Goal: Contribute content: Add original content to the website for others to see

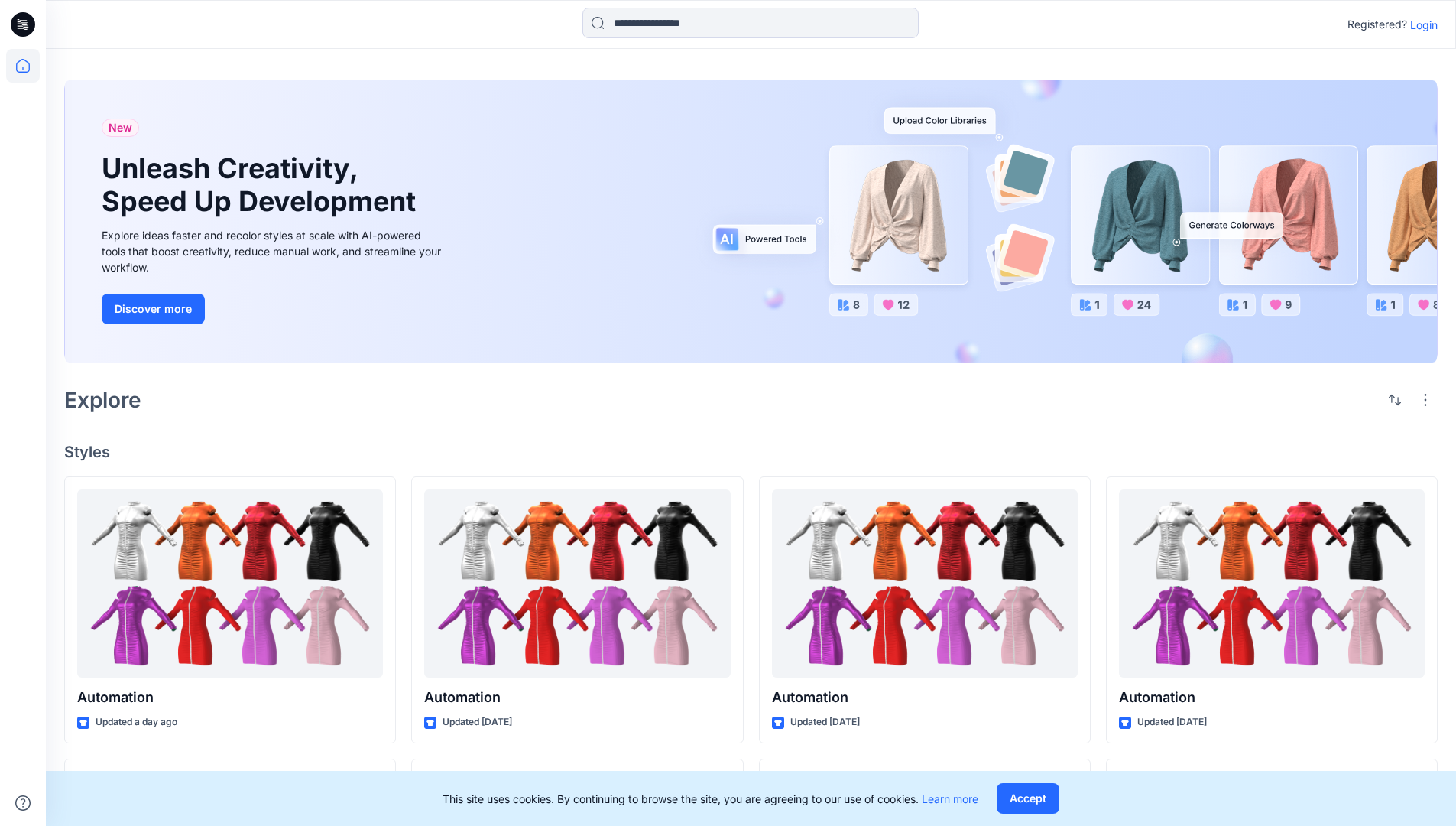
click at [1420, 25] on p "Login" at bounding box center [1423, 25] width 27 height 16
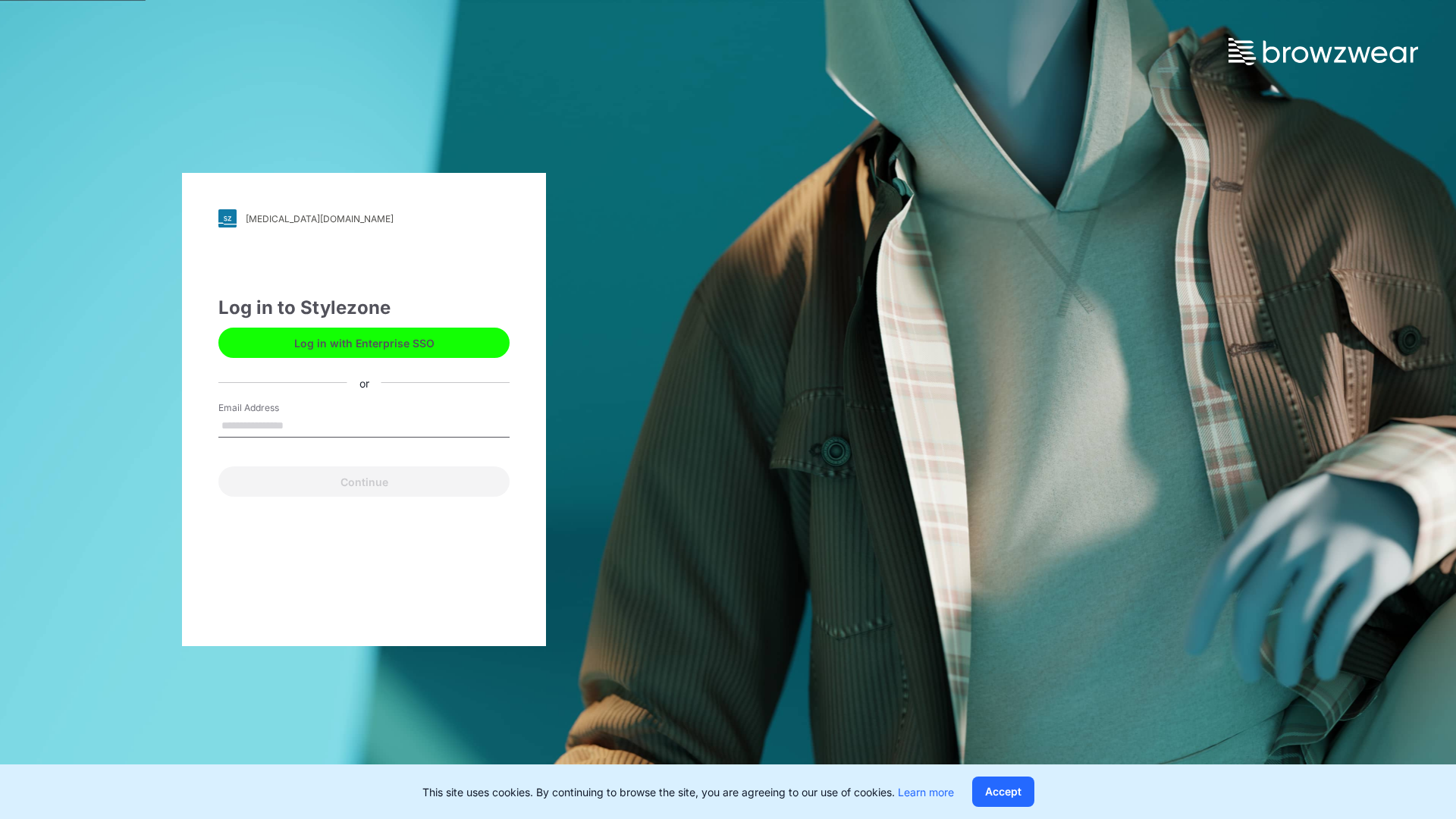
click at [300, 425] on input "Email Address" at bounding box center [363, 426] width 291 height 22
type input "**********"
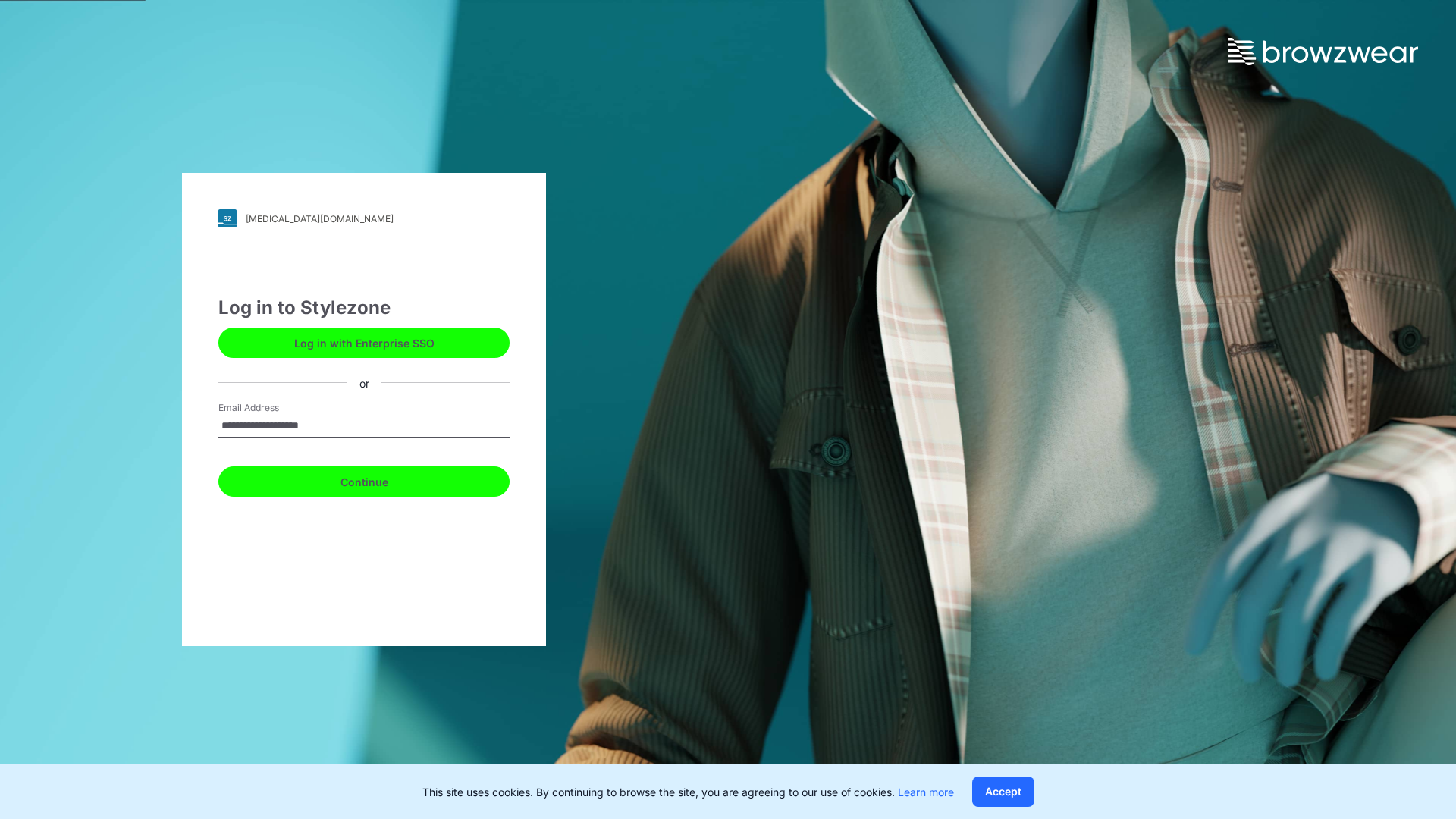
click at [381, 479] on button "Continue" at bounding box center [363, 481] width 291 height 30
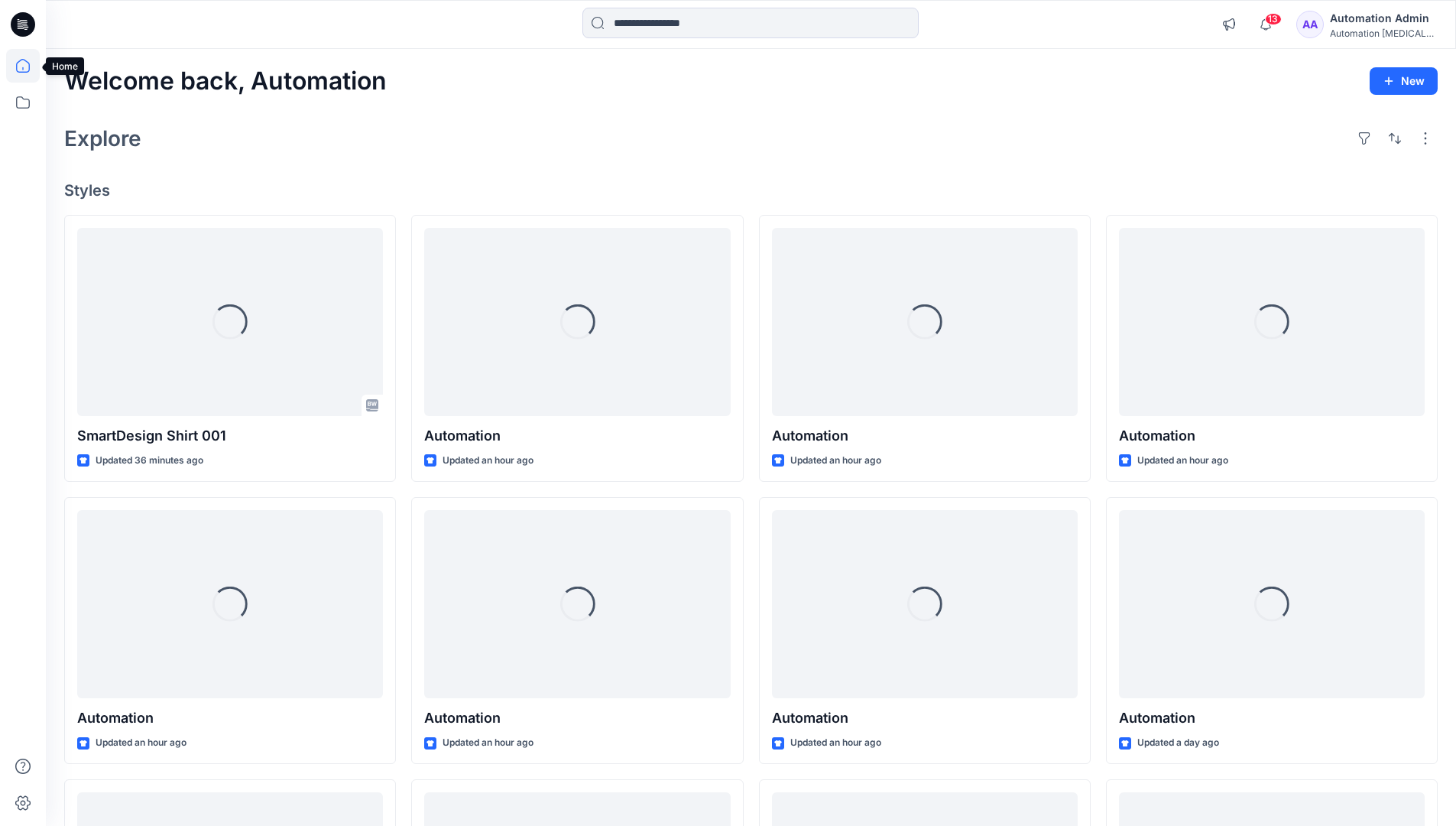
click at [29, 66] on icon at bounding box center [23, 65] width 14 height 14
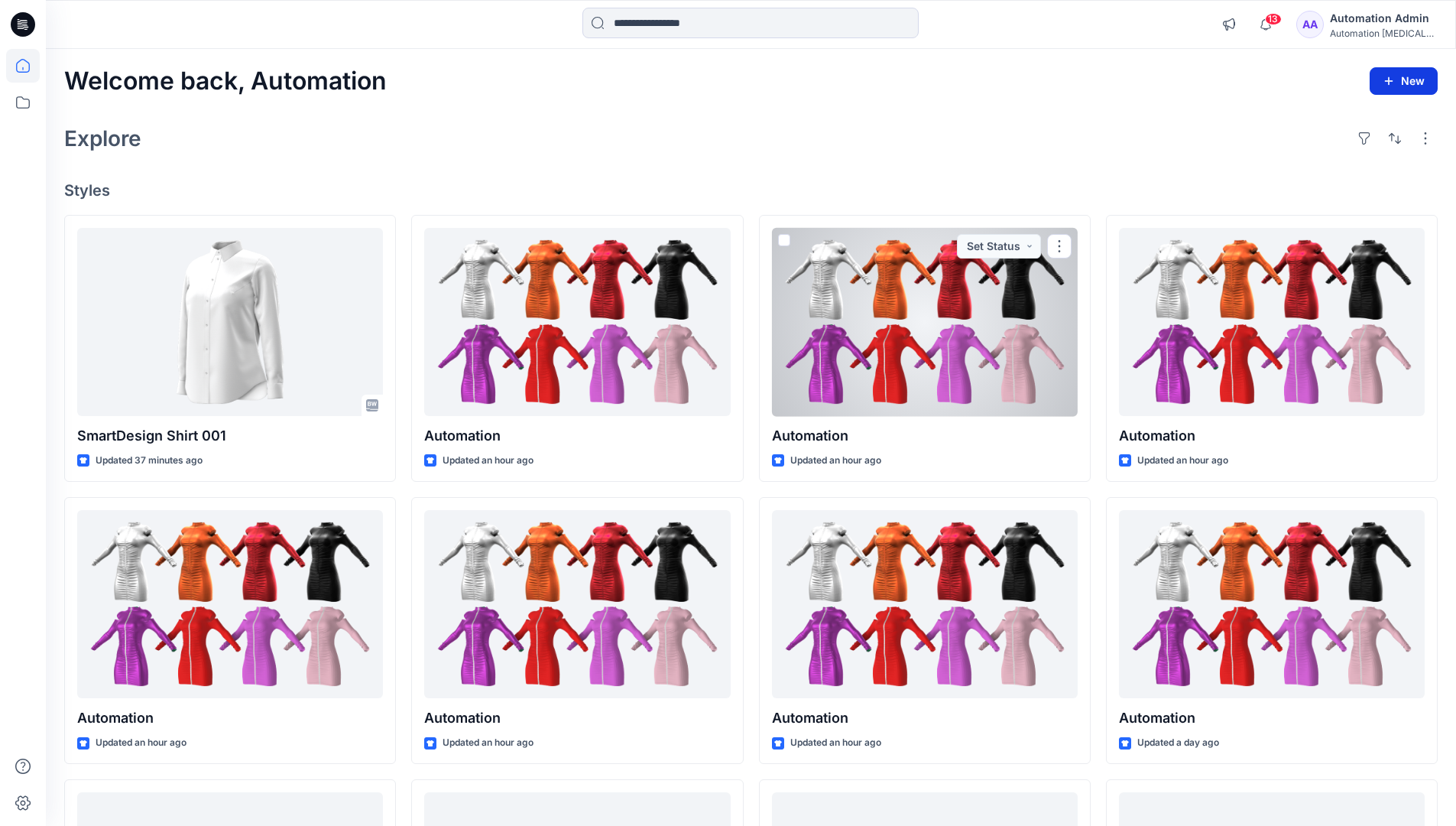
click at [1391, 85] on icon "button" at bounding box center [1388, 80] width 12 height 12
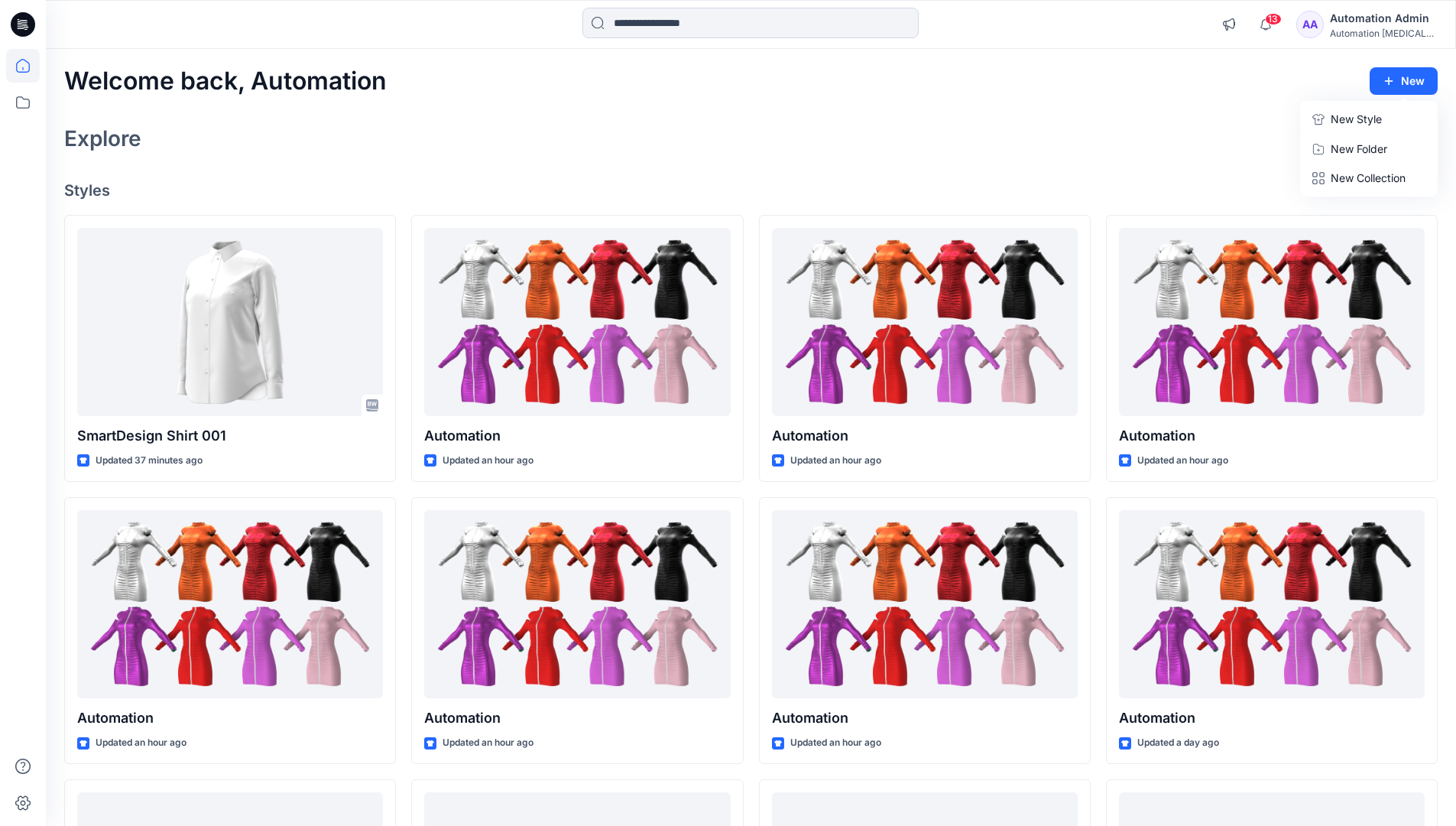
click at [1326, 121] on button "New Style" at bounding box center [1368, 119] width 131 height 30
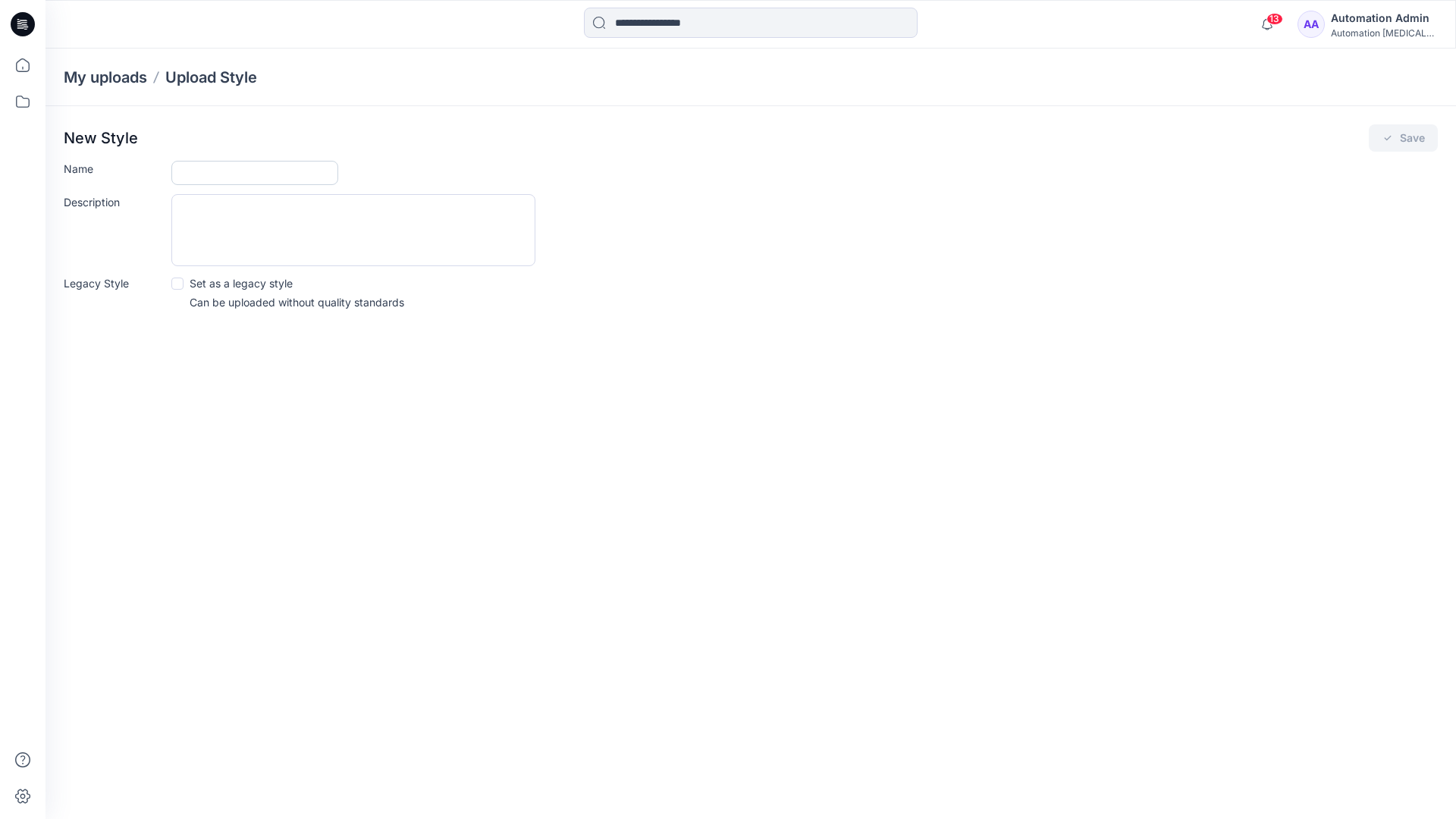
click at [201, 169] on input "Name" at bounding box center [255, 173] width 167 height 24
type input "**********"
click at [1419, 138] on button "Save" at bounding box center [1404, 138] width 69 height 27
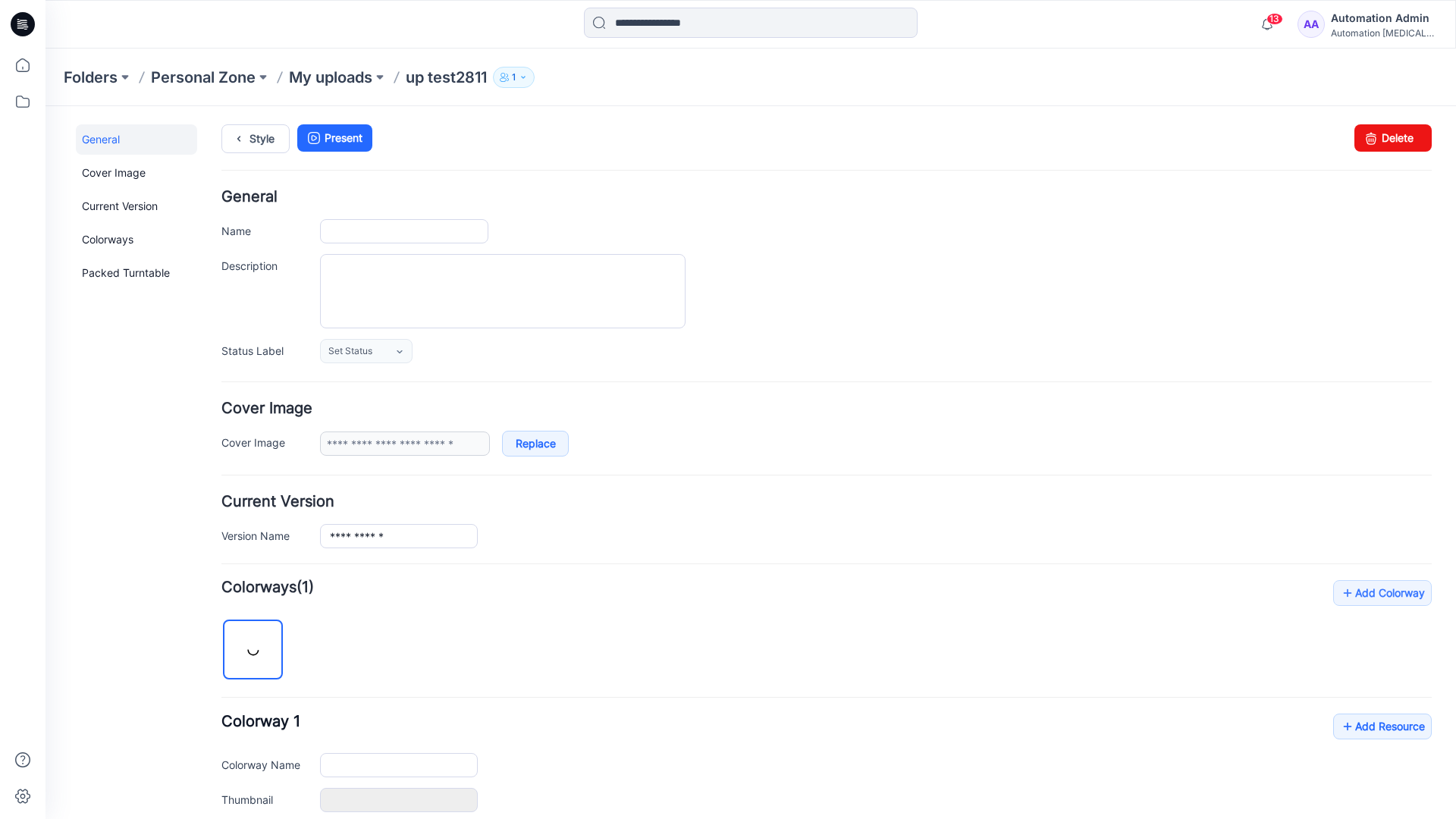
type input "**********"
click at [111, 171] on link "Cover Image" at bounding box center [137, 172] width 122 height 30
click at [105, 202] on link "Current Version" at bounding box center [137, 206] width 122 height 30
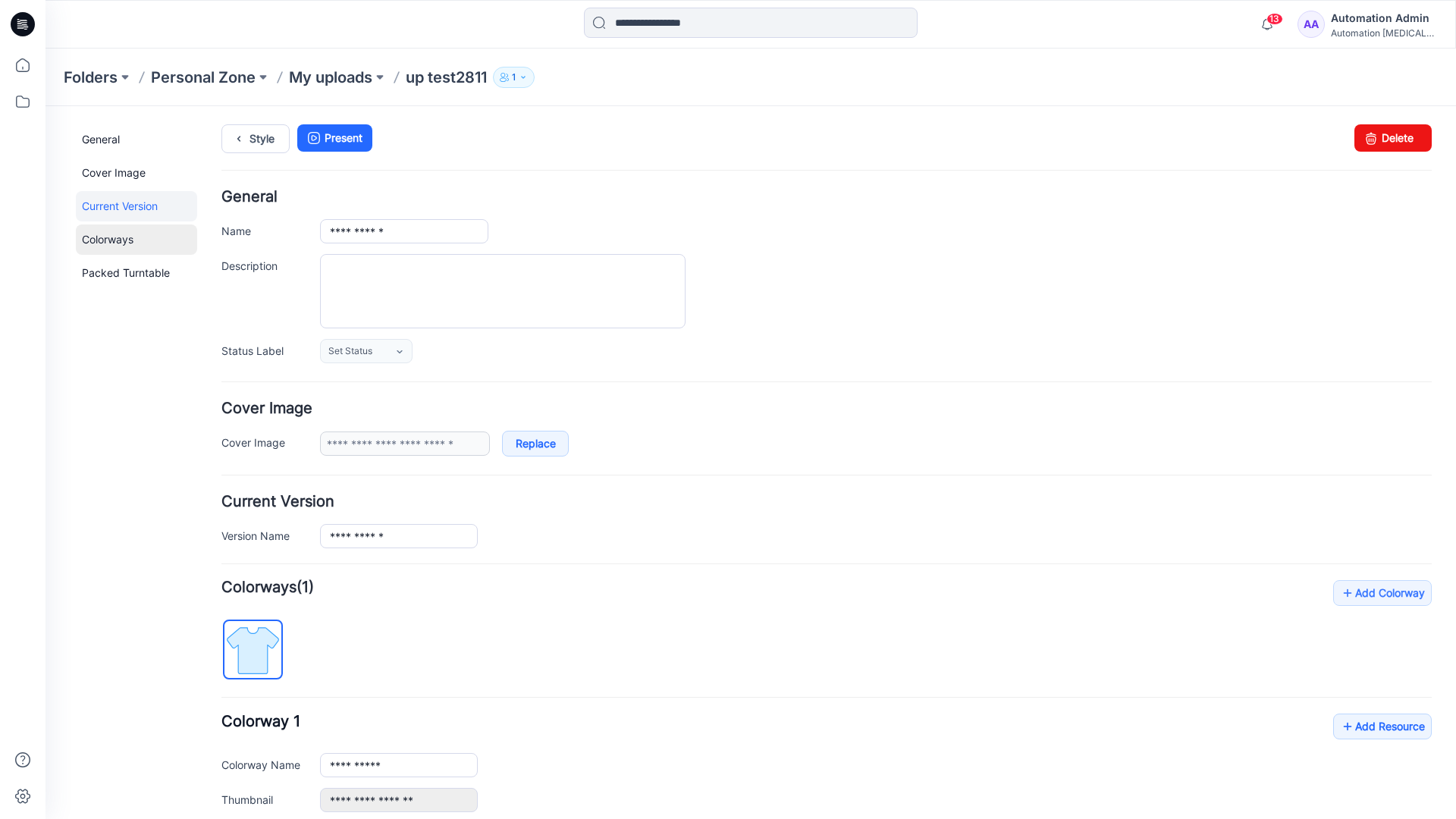
click at [110, 238] on link "Colorways" at bounding box center [137, 240] width 122 height 30
click at [114, 273] on link "Packed Turntable" at bounding box center [137, 272] width 122 height 30
click at [1371, 143] on link "Delete" at bounding box center [1392, 138] width 78 height 27
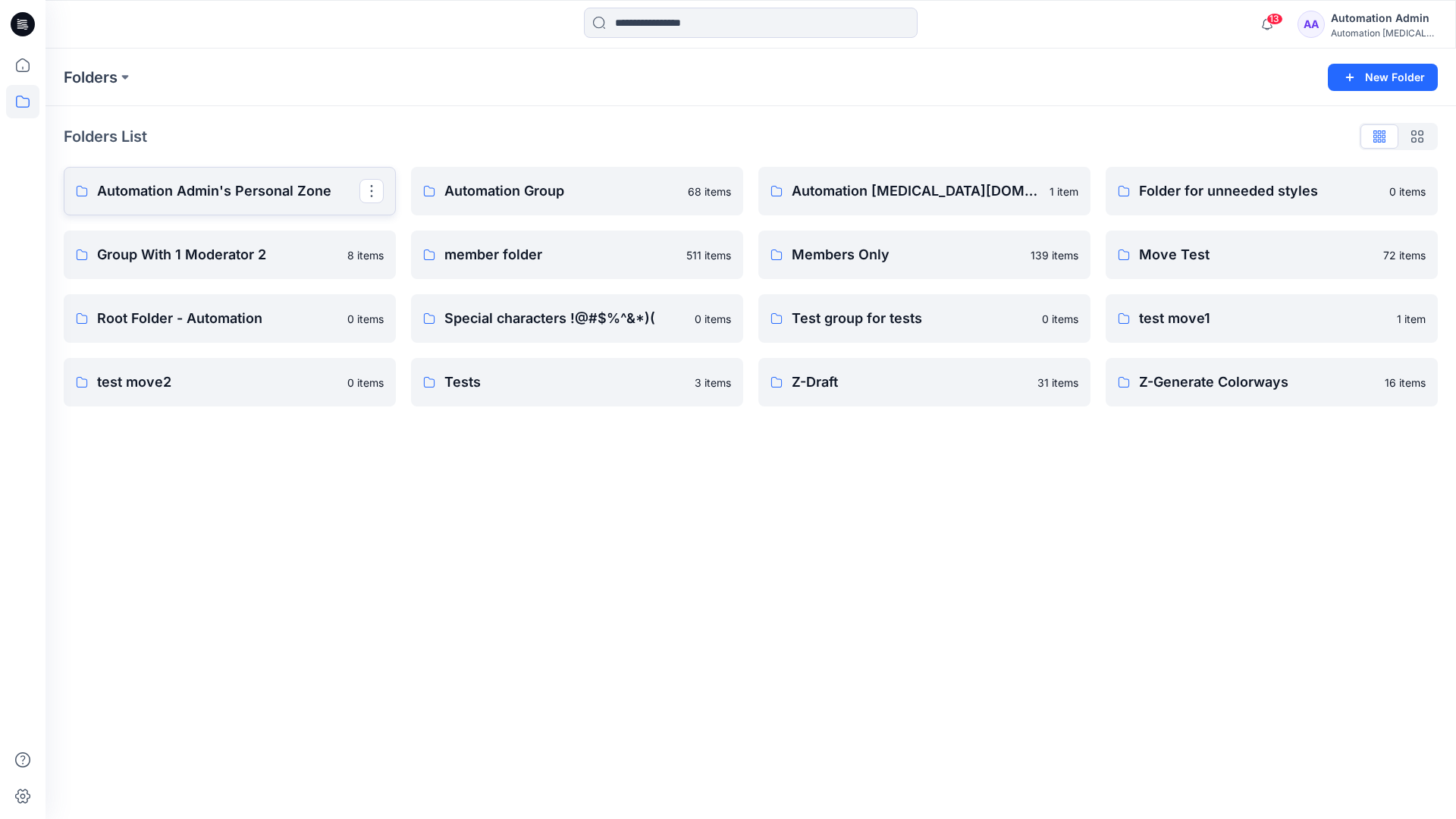
click at [242, 196] on p "Automation Admin's Personal Zone" at bounding box center [228, 191] width 262 height 22
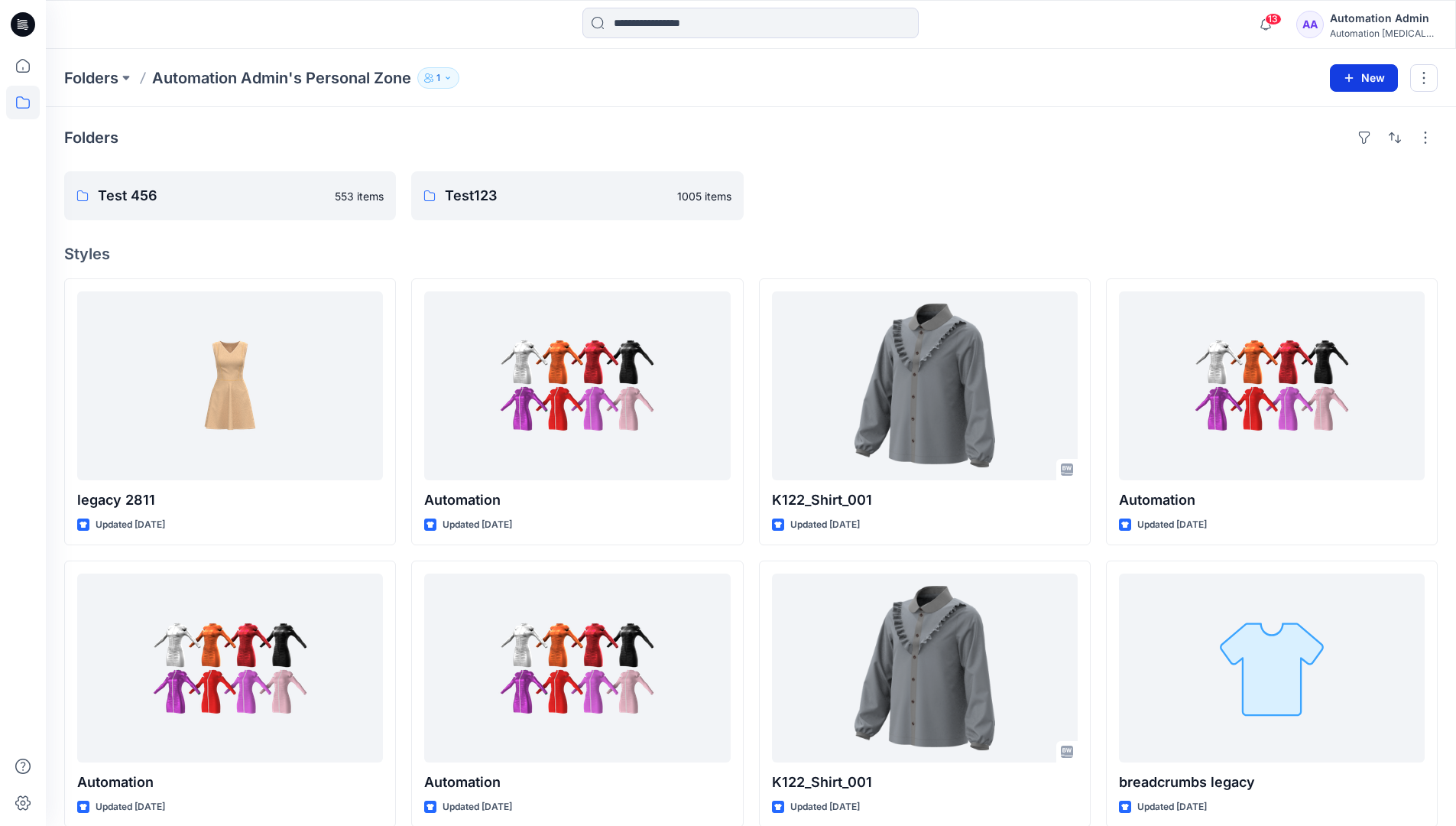
click at [1347, 75] on icon "button" at bounding box center [1348, 77] width 12 height 12
click at [1332, 114] on p "New Style" at bounding box center [1316, 115] width 51 height 18
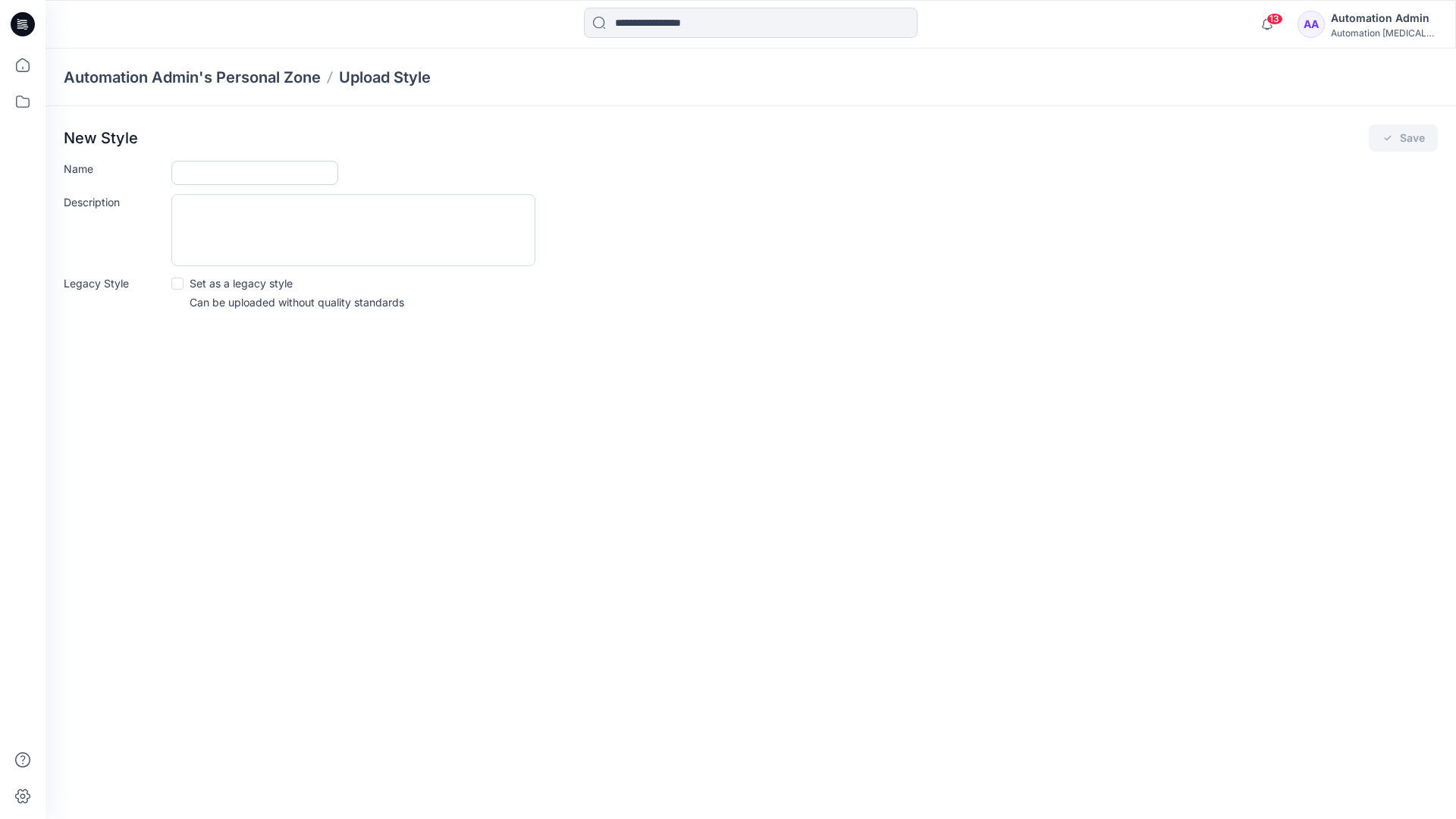
click at [201, 169] on input "Name" at bounding box center [255, 173] width 167 height 24
type input "**********"
click at [179, 282] on span at bounding box center [177, 283] width 12 height 12
click at [1408, 141] on button "Save" at bounding box center [1404, 138] width 69 height 27
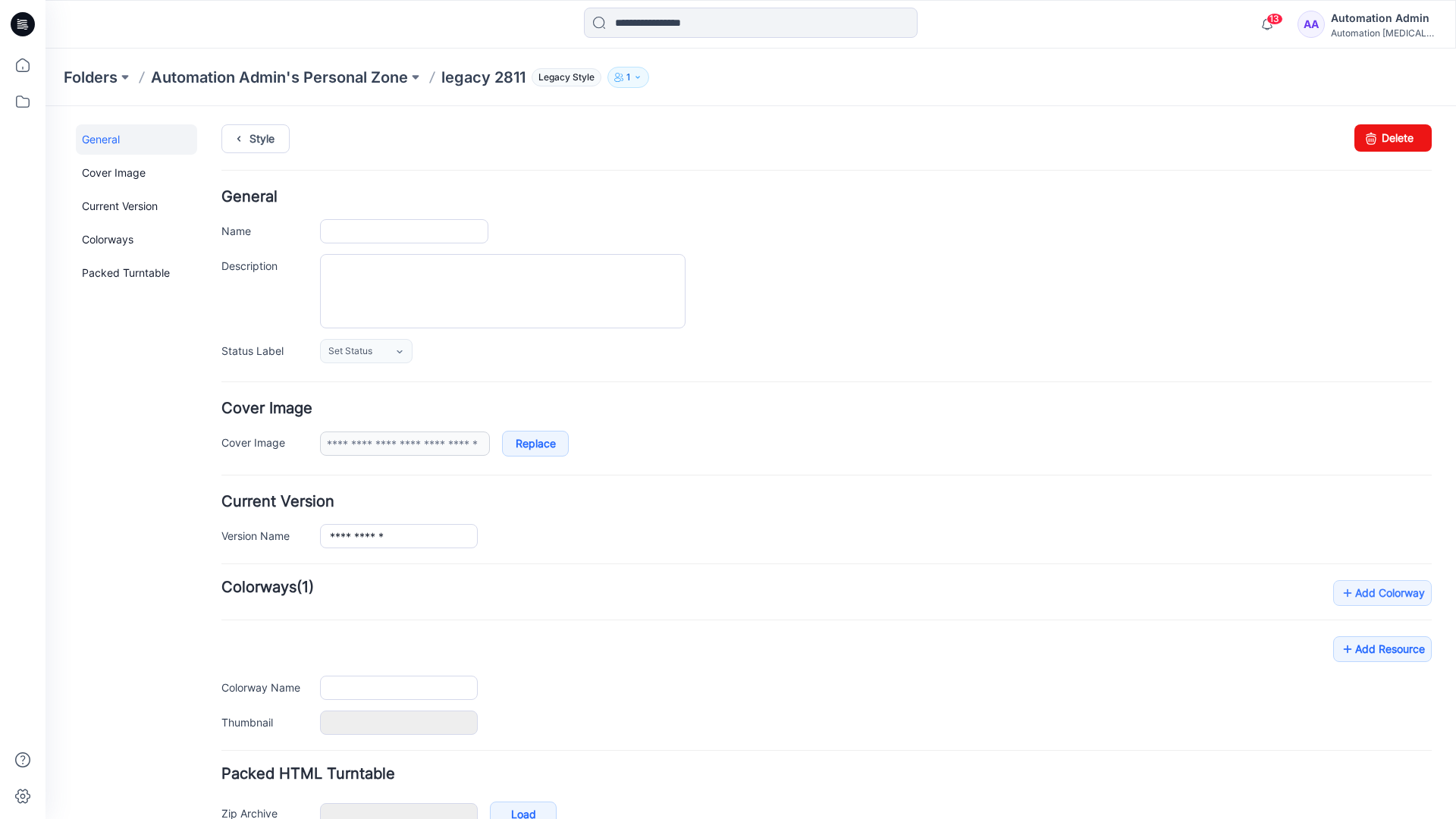
type input "**********"
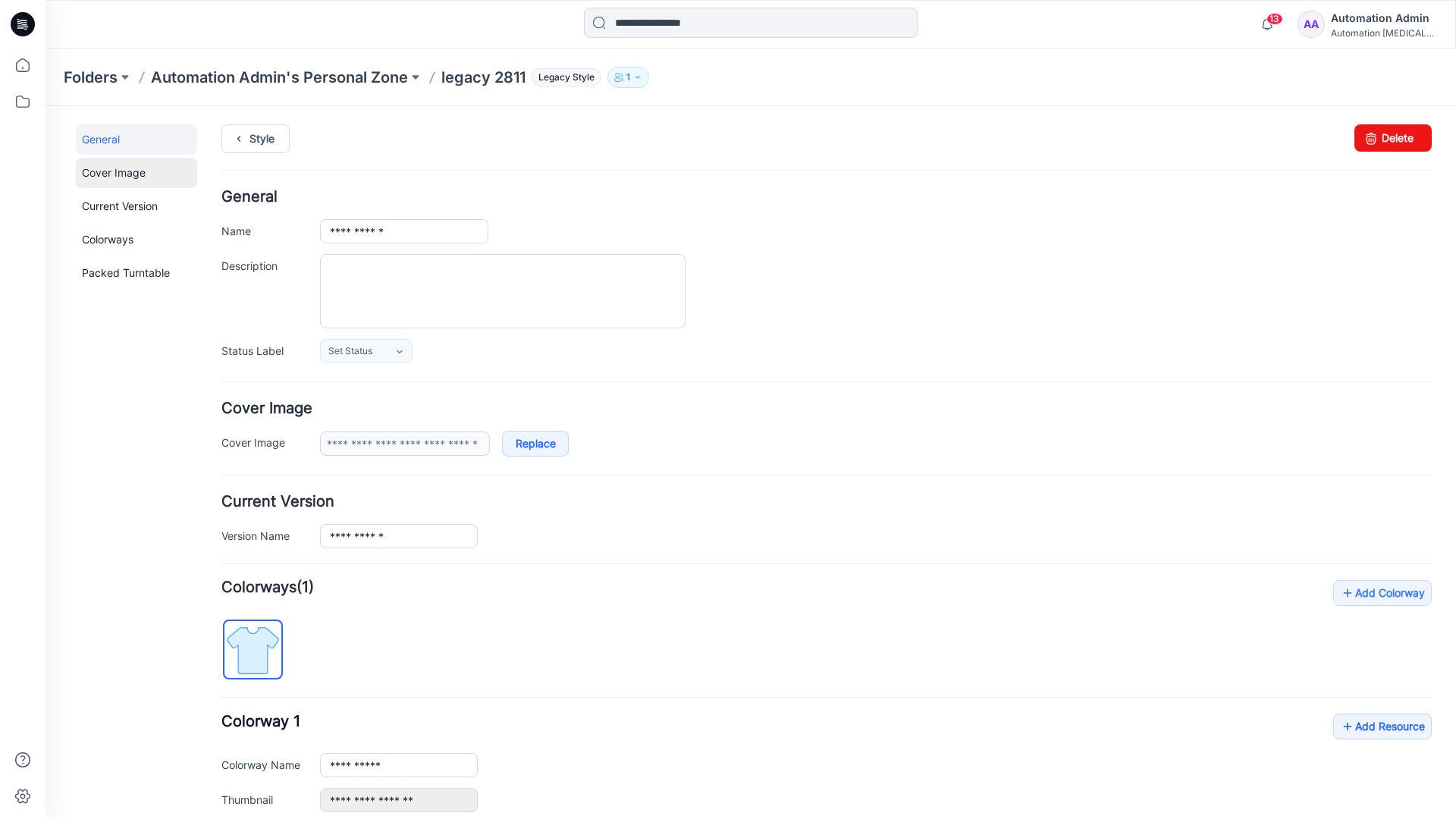
click at [115, 173] on link "Cover Image" at bounding box center [137, 172] width 122 height 30
click at [115, 211] on link "Current Version" at bounding box center [137, 206] width 122 height 30
click at [111, 238] on link "Colorways" at bounding box center [137, 240] width 122 height 30
click at [121, 273] on link "Packed Turntable" at bounding box center [137, 272] width 122 height 30
click at [1375, 136] on link "Delete" at bounding box center [1392, 138] width 78 height 27
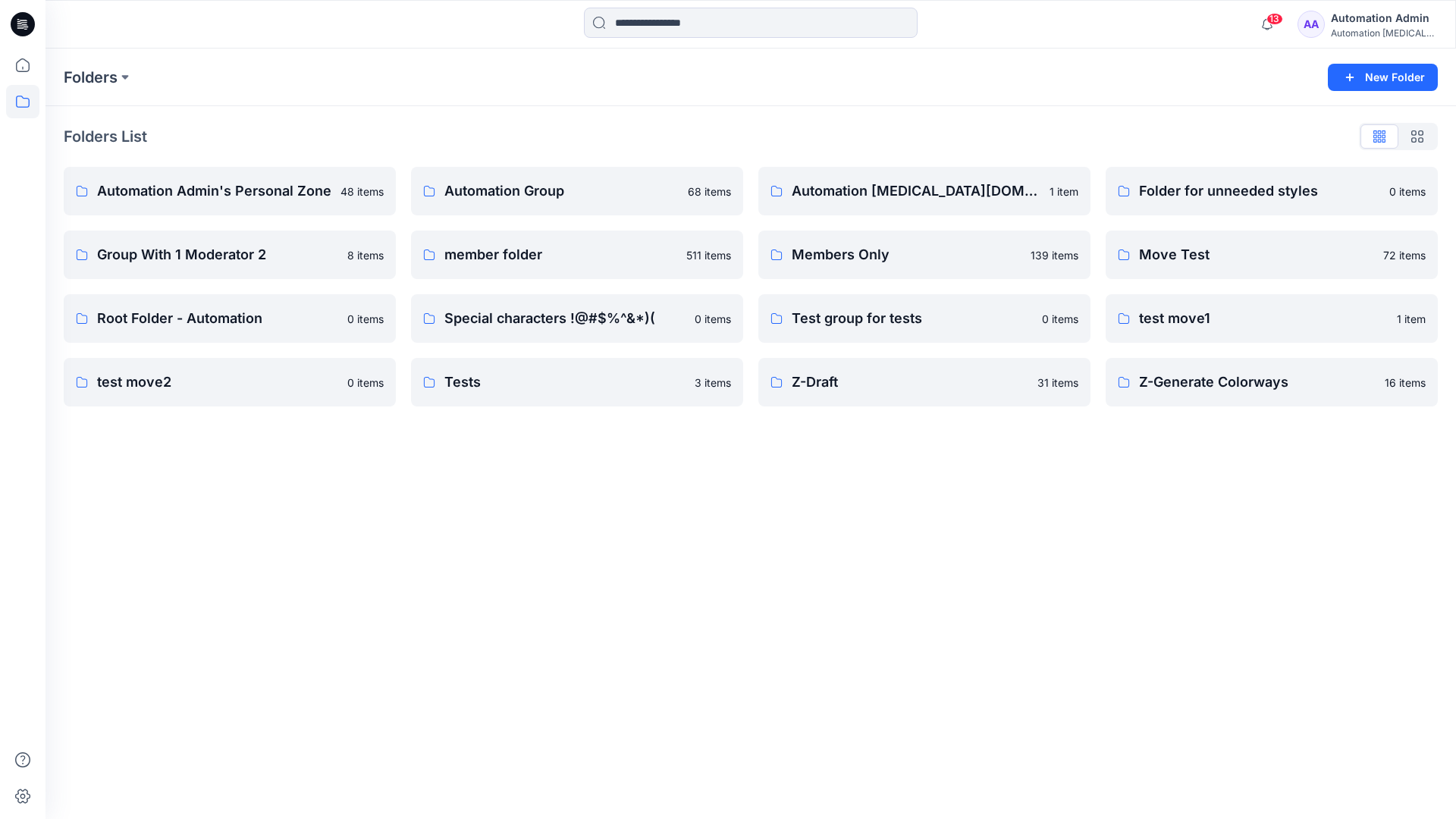
click at [1377, 33] on div "Automation [MEDICAL_DATA]..." at bounding box center [1383, 33] width 106 height 11
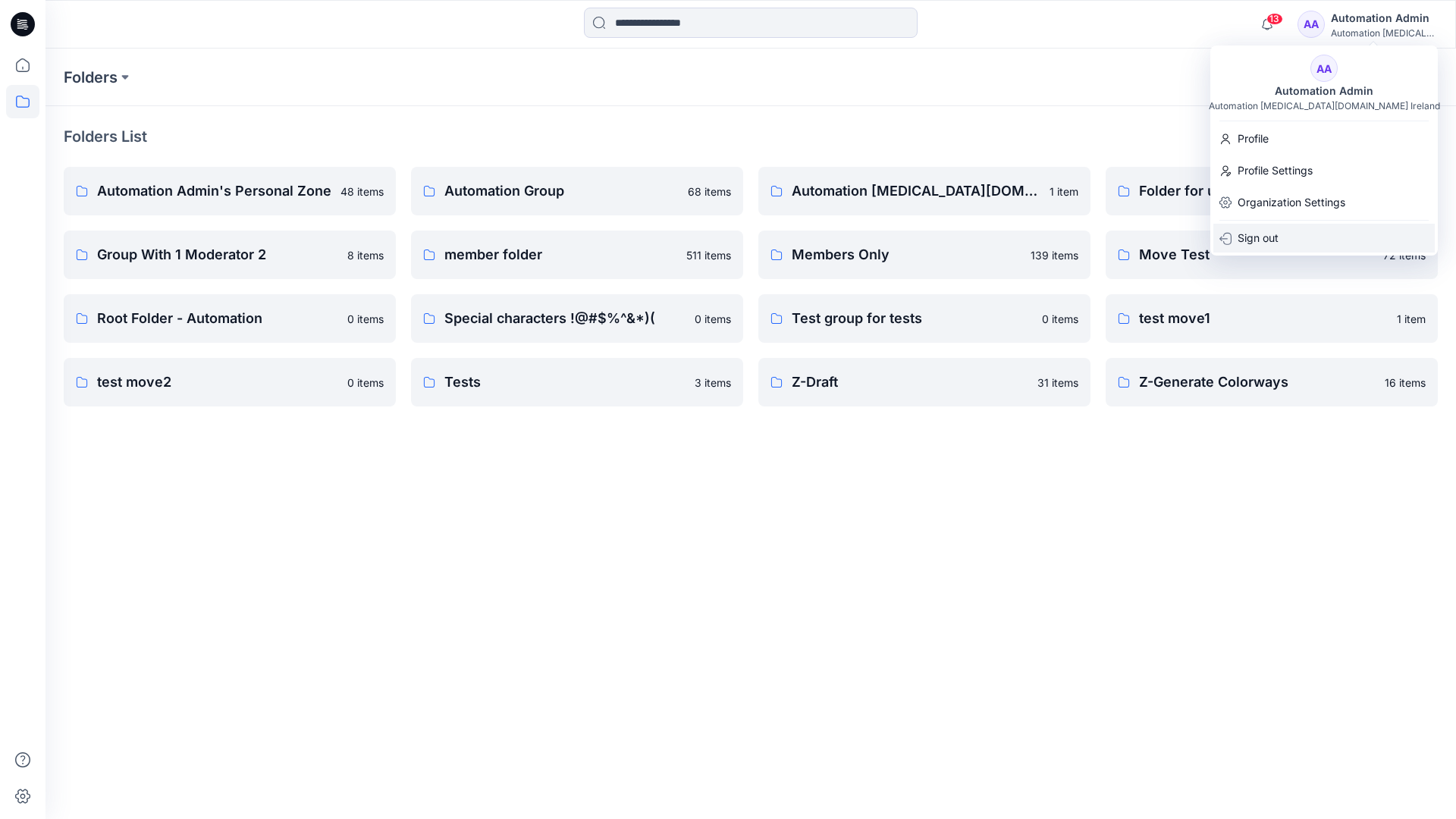
click at [1266, 236] on p "Sign out" at bounding box center [1258, 238] width 41 height 29
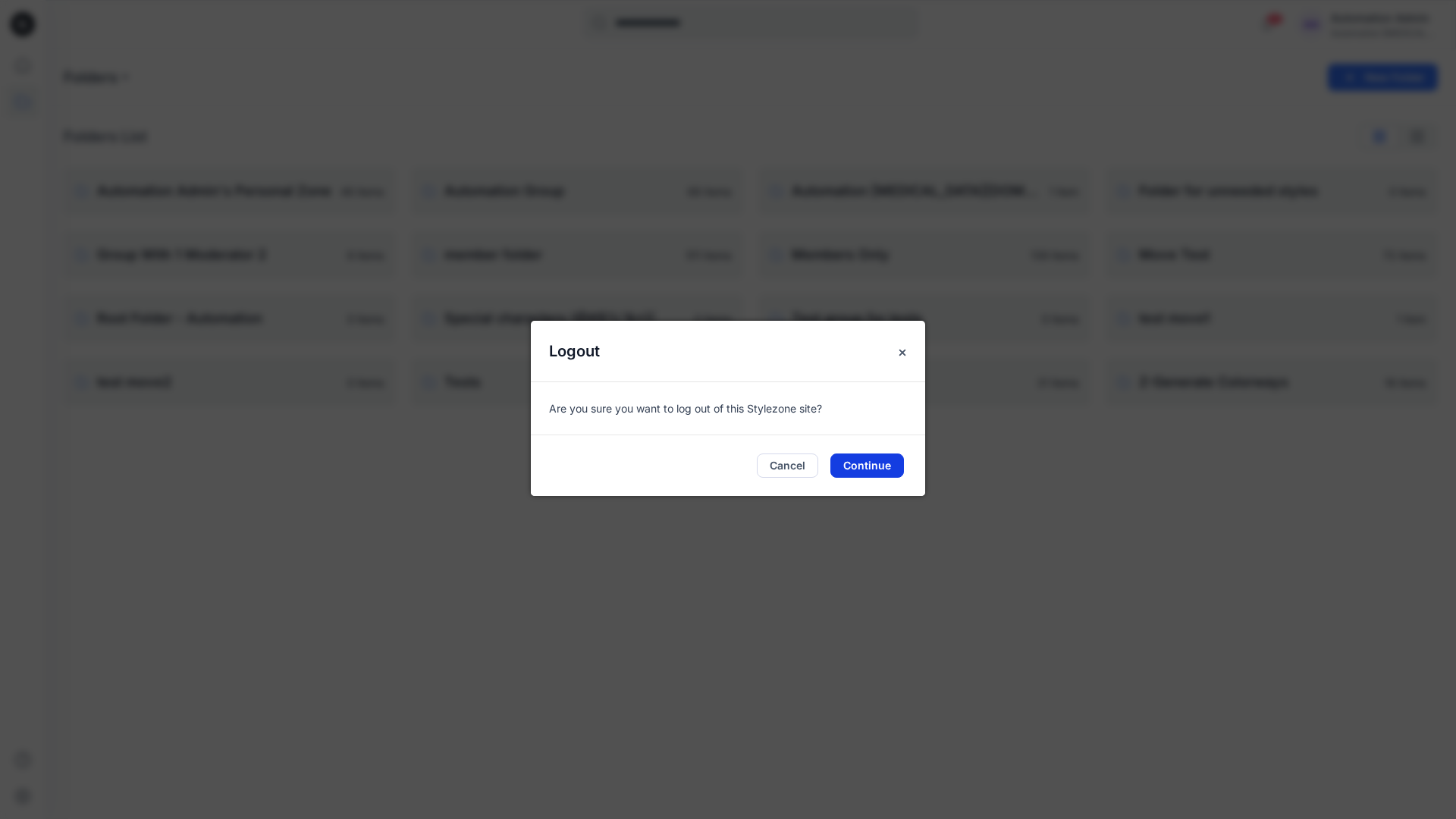
click at [883, 461] on button "Continue" at bounding box center [867, 465] width 74 height 24
